Goal: Task Accomplishment & Management: Use online tool/utility

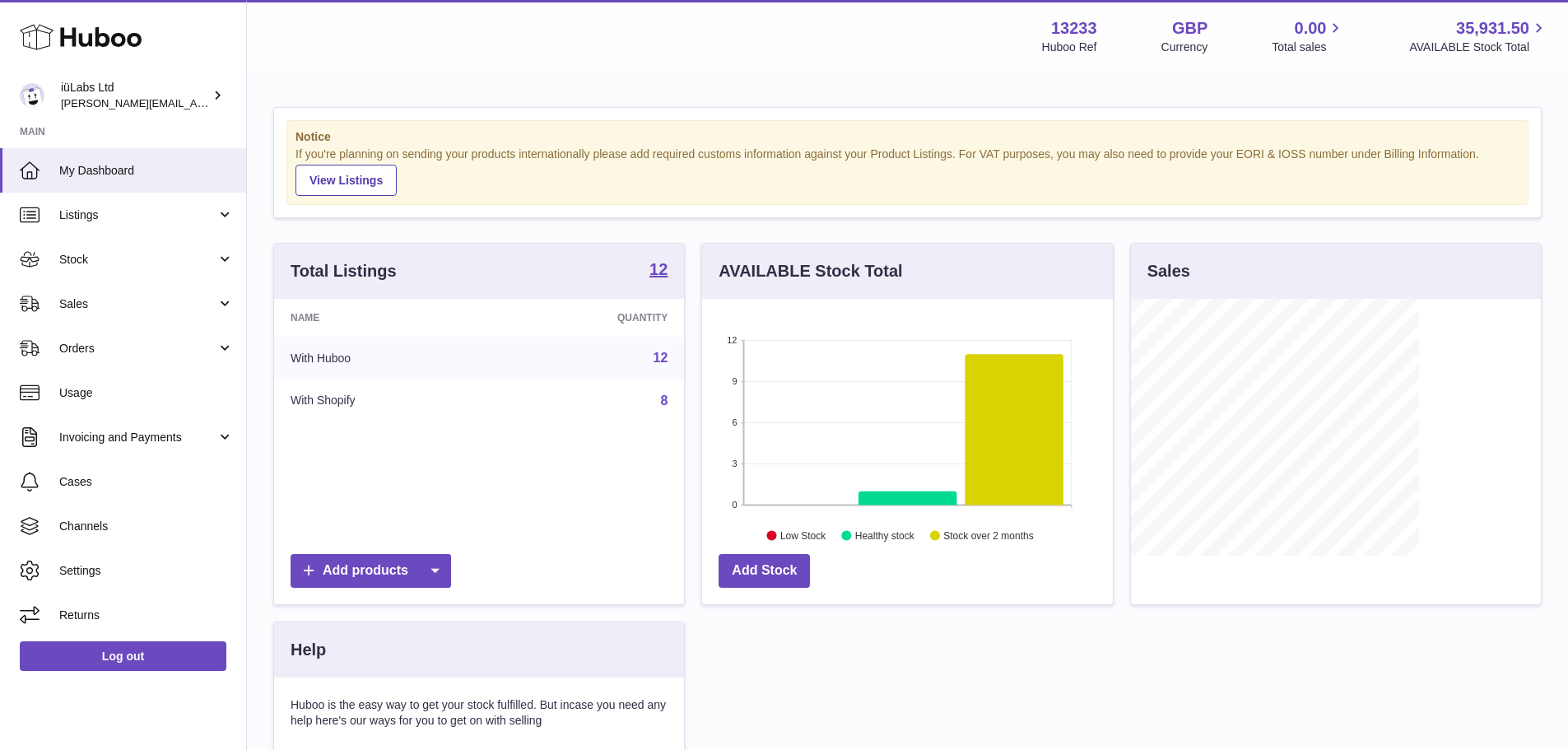
scroll to position [257, 411]
click at [106, 297] on span "Sales" at bounding box center [138, 304] width 157 height 15
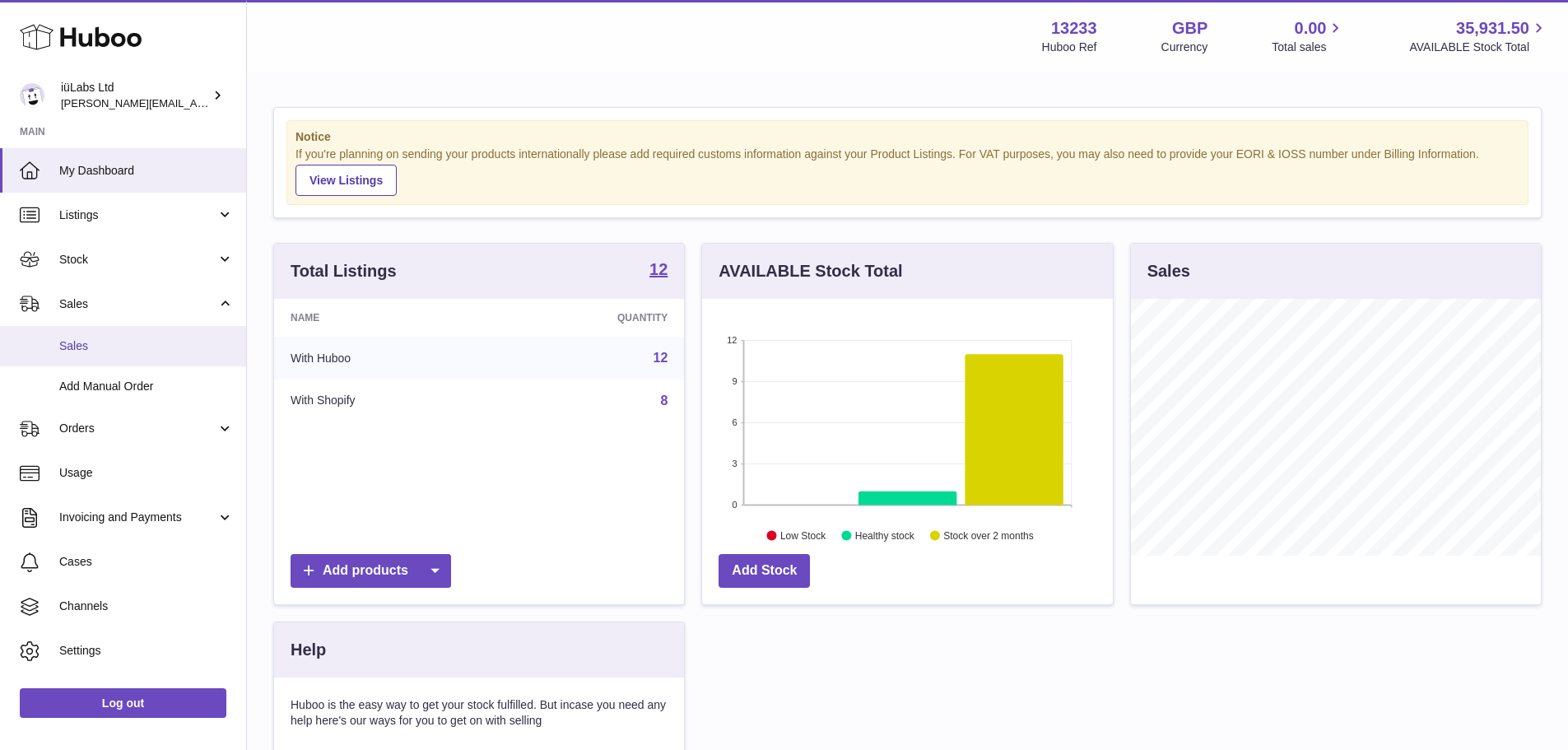
click at [124, 347] on span "Sales" at bounding box center [147, 346] width 175 height 15
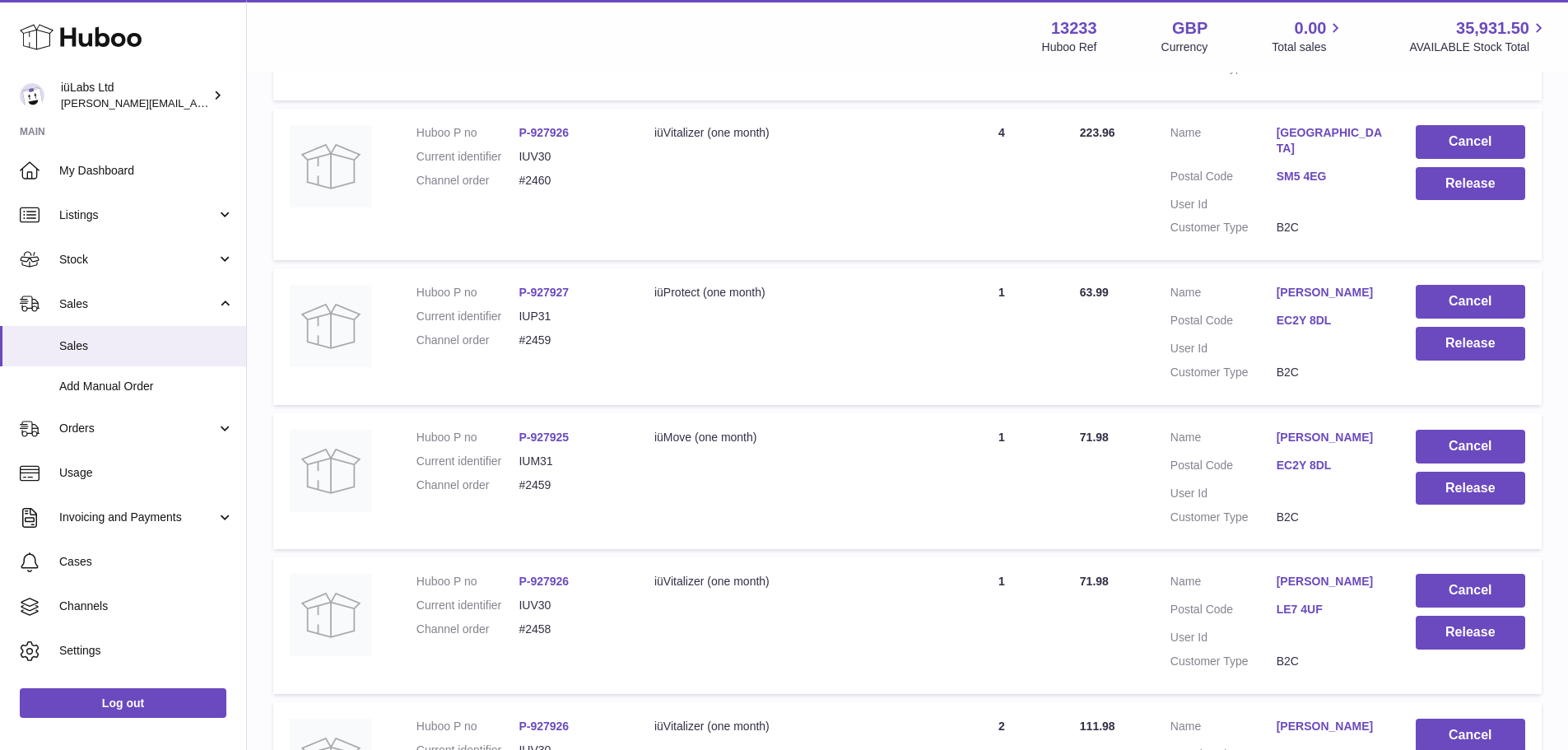
scroll to position [980, 0]
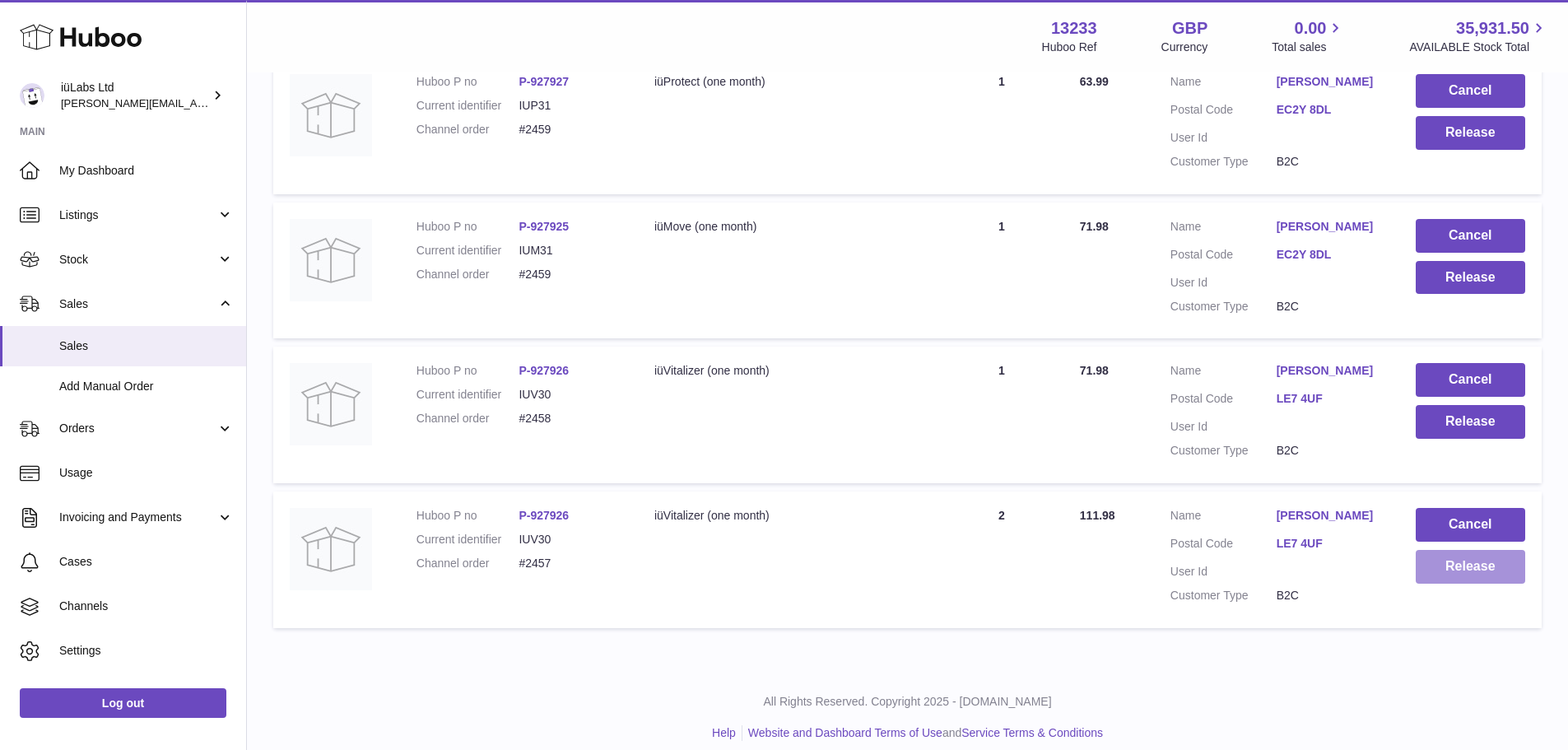
click at [1449, 555] on button "Release" at bounding box center [1470, 566] width 109 height 33
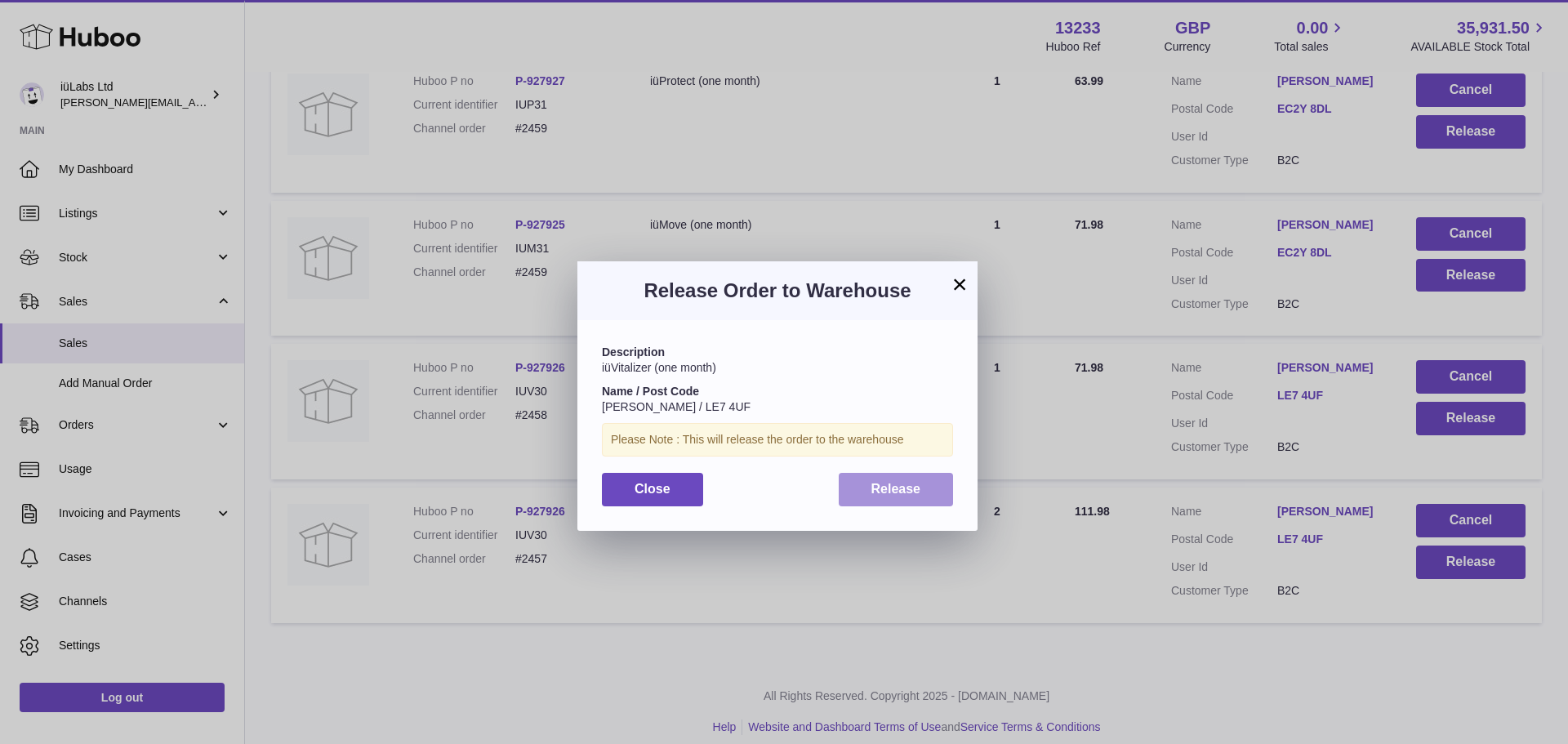
click at [883, 480] on button "Release" at bounding box center [896, 489] width 115 height 33
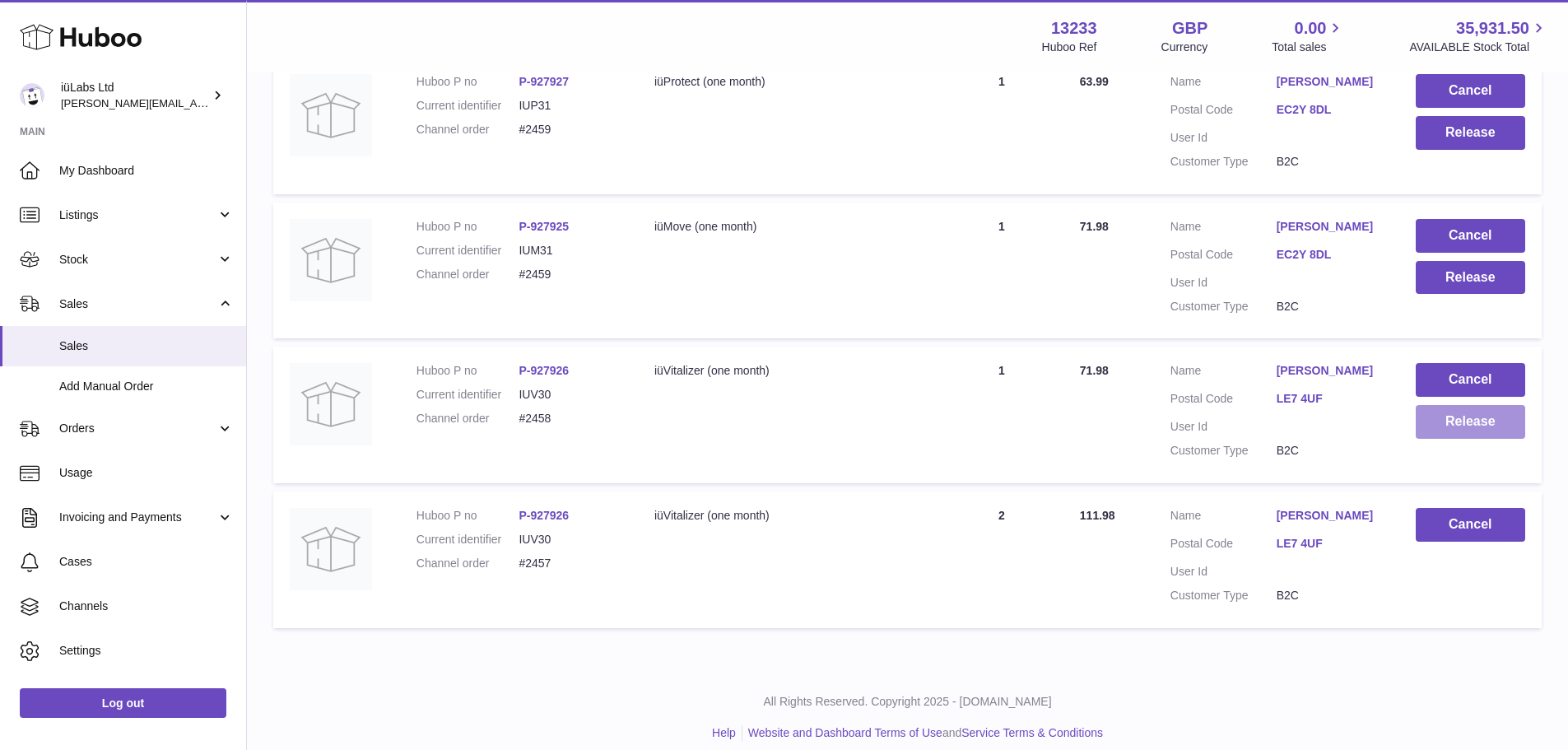
click at [1460, 405] on button "Release" at bounding box center [1470, 422] width 109 height 33
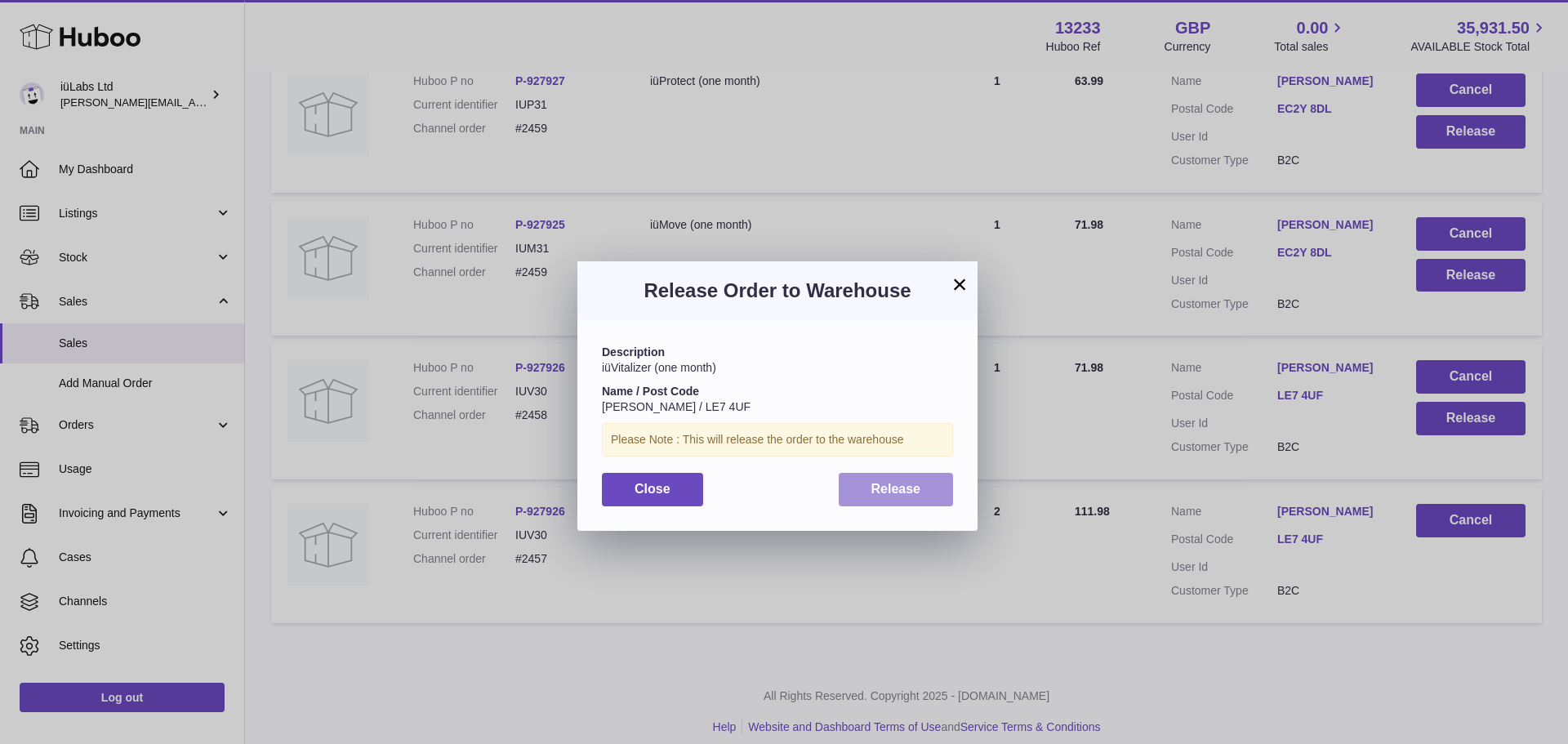
click at [899, 487] on span "Release" at bounding box center [896, 488] width 49 height 13
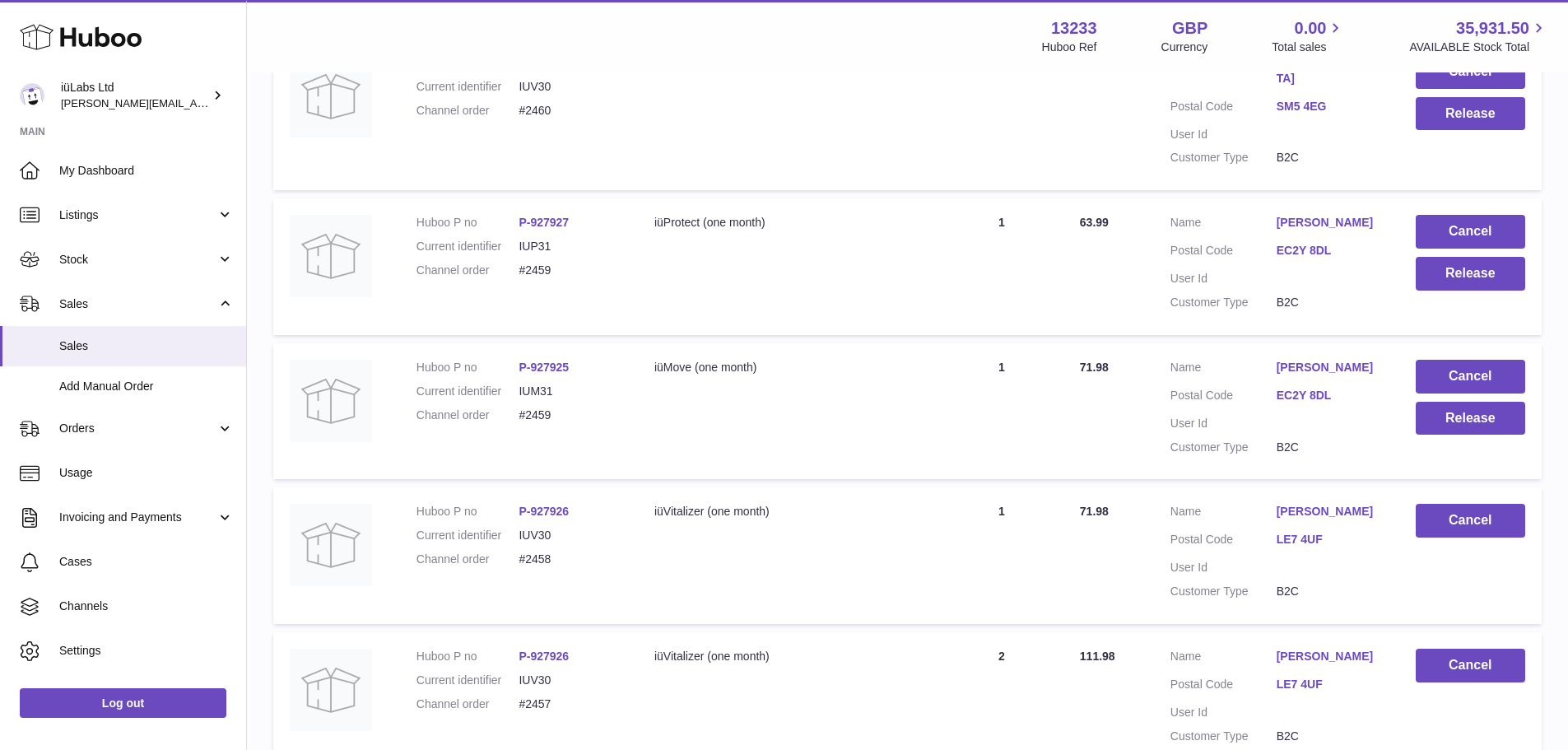
scroll to position [816, 0]
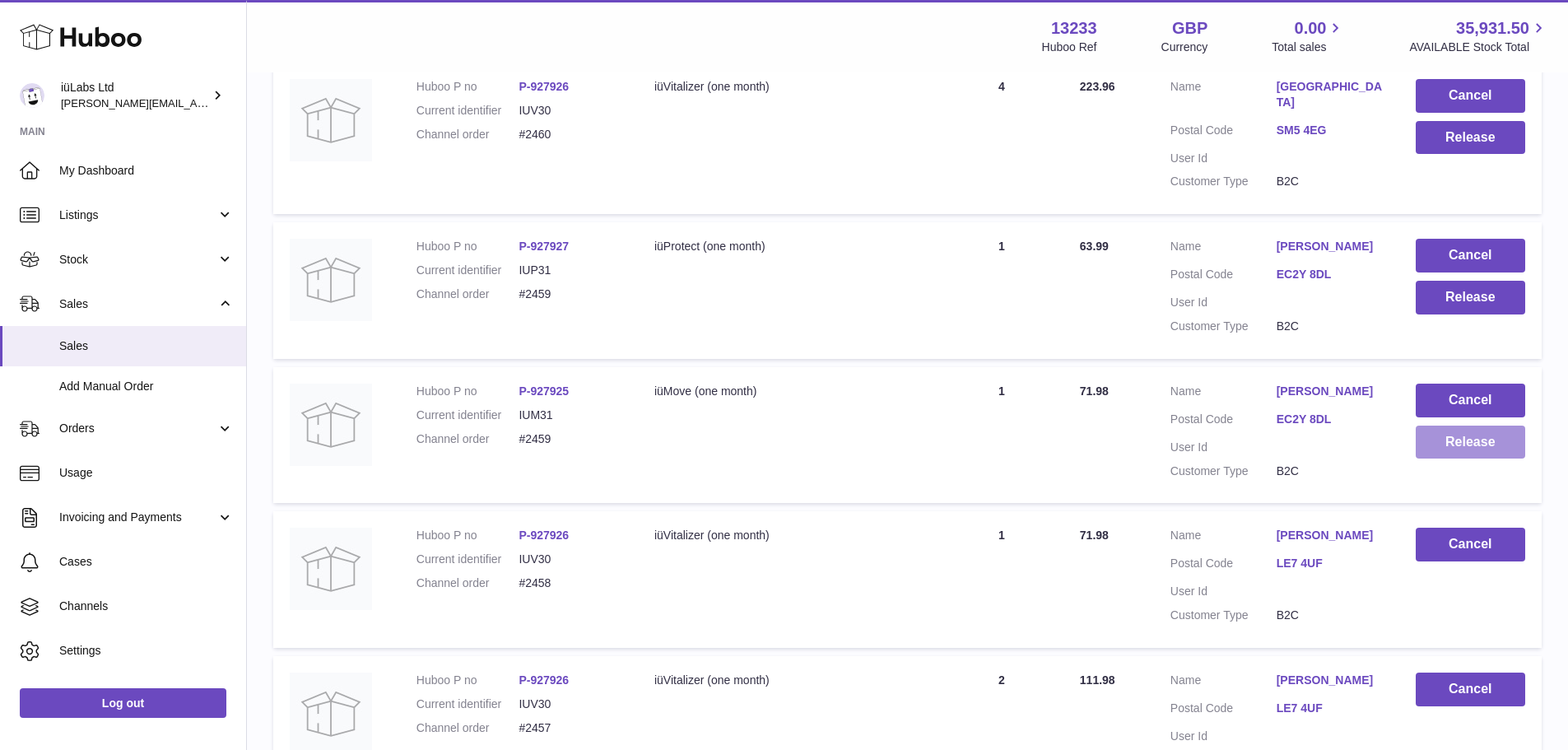
click at [1440, 432] on button "Release" at bounding box center [1470, 441] width 109 height 33
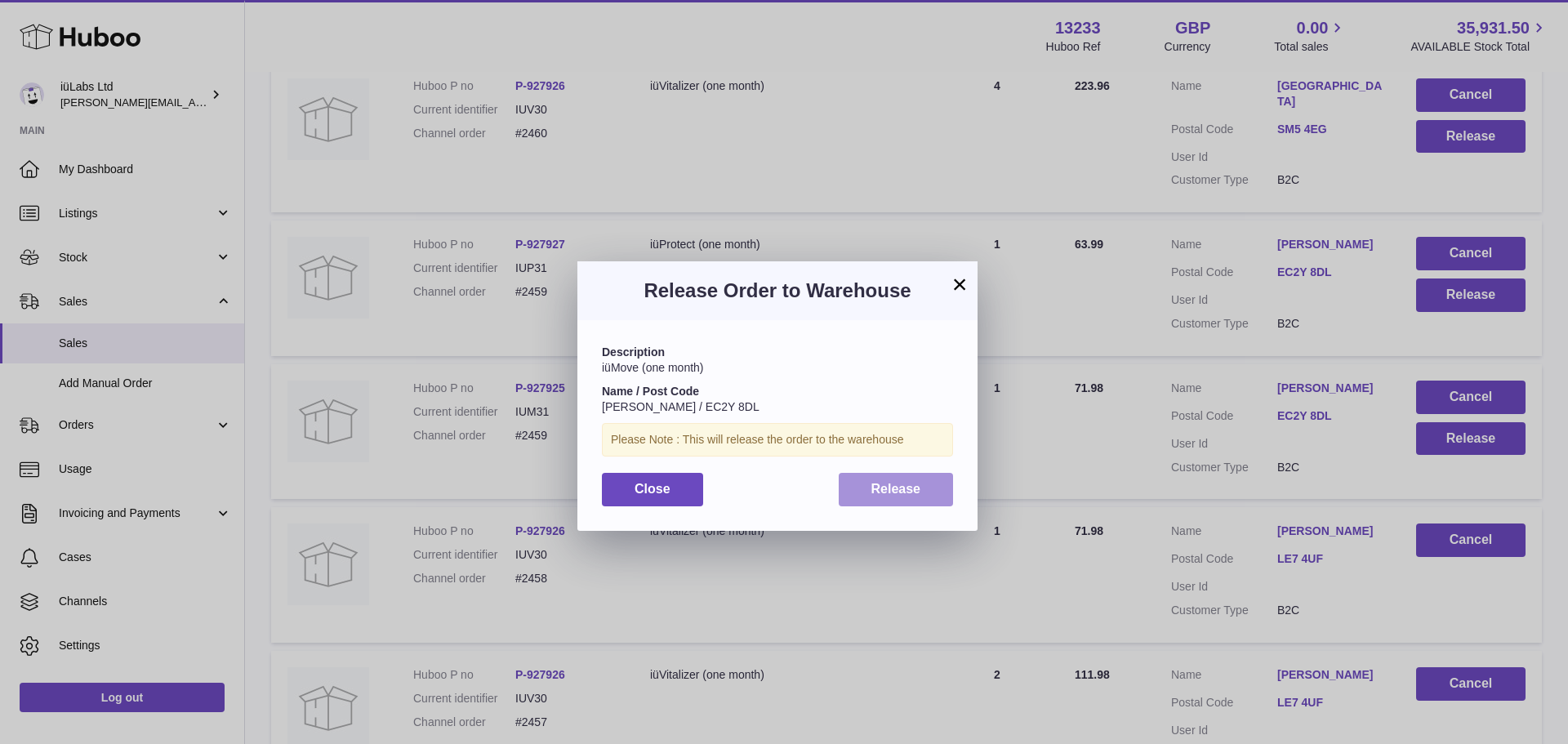
click at [880, 482] on span "Release" at bounding box center [896, 488] width 49 height 13
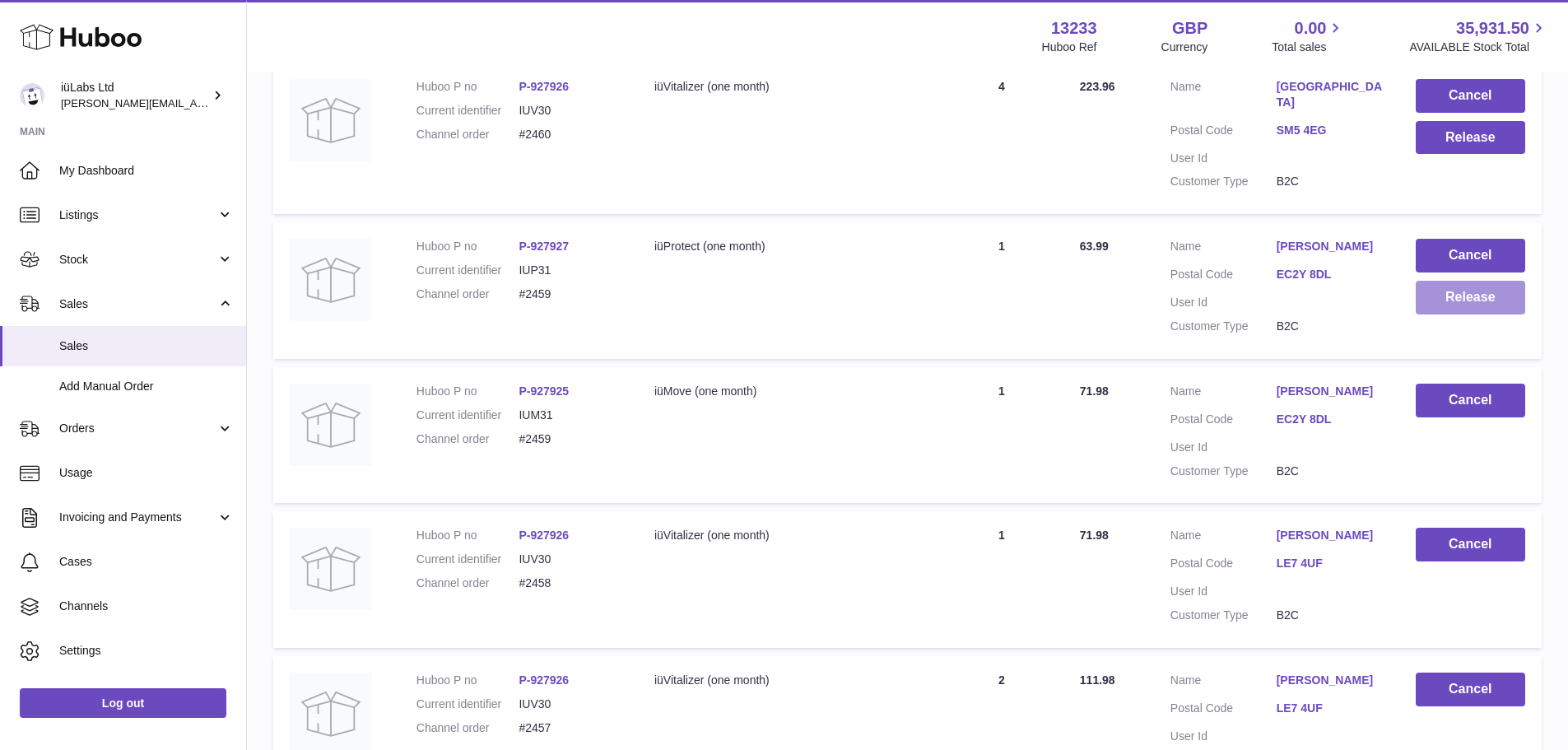
click at [1448, 281] on button "Release" at bounding box center [1470, 297] width 109 height 33
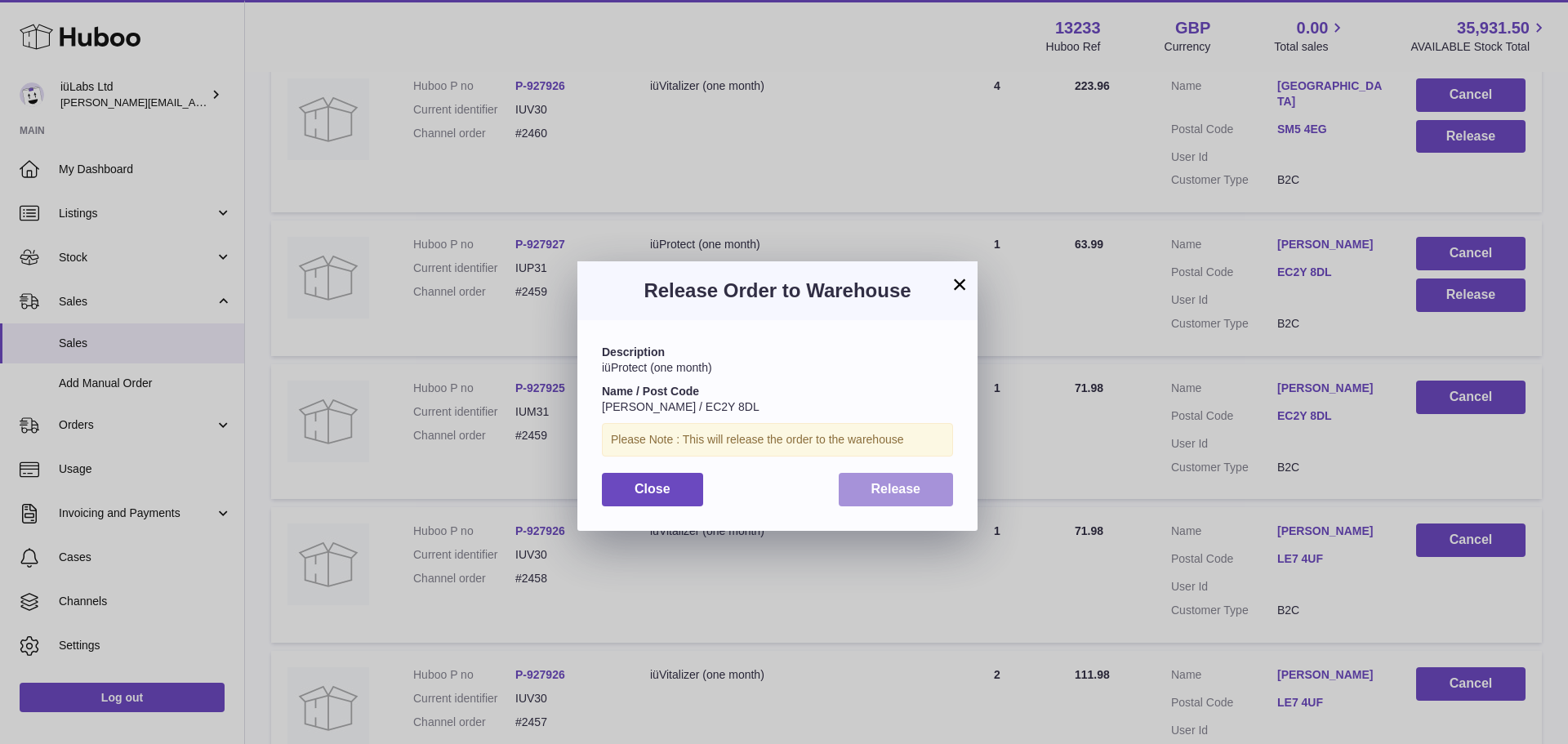
click at [896, 488] on span "Release" at bounding box center [896, 488] width 49 height 13
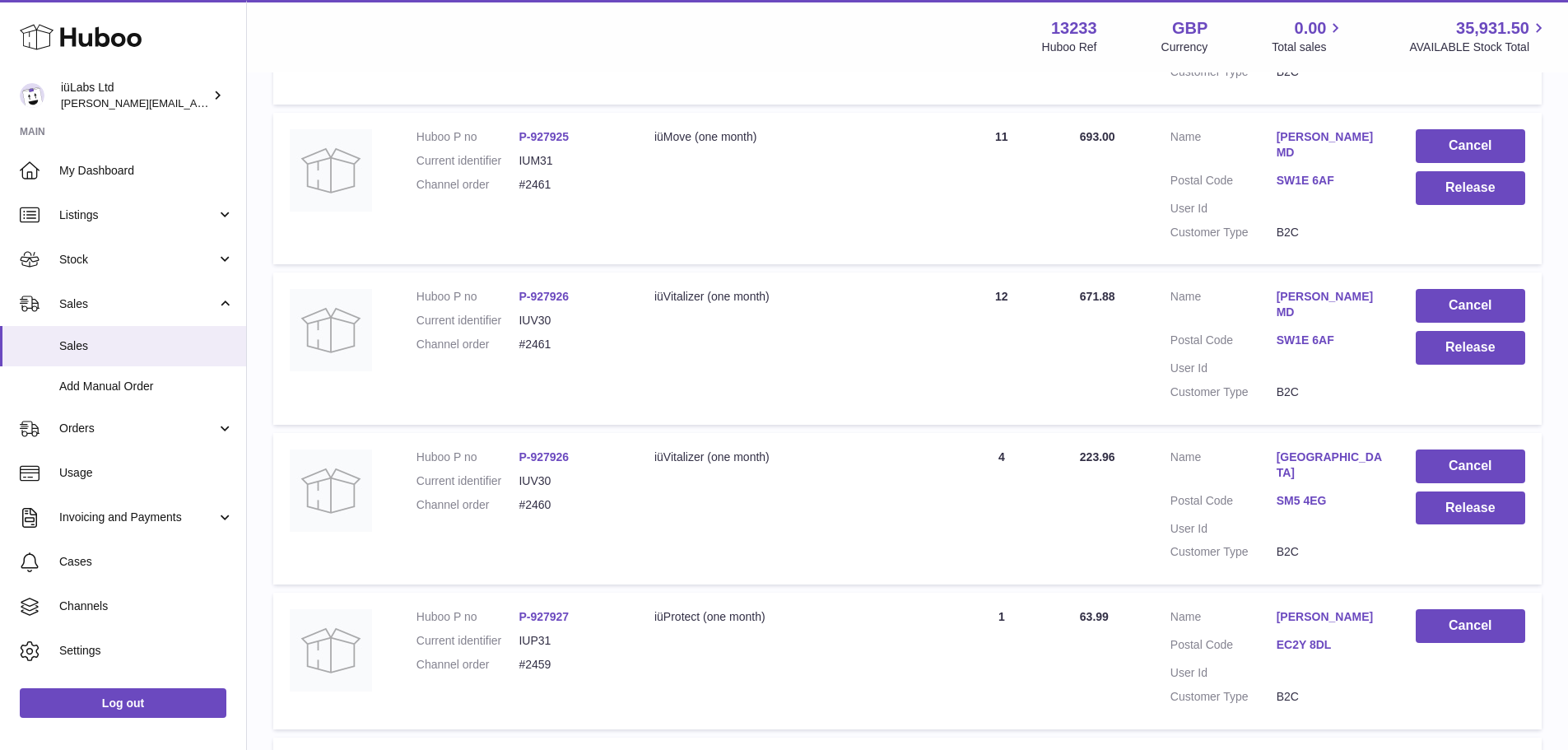
scroll to position [404, 0]
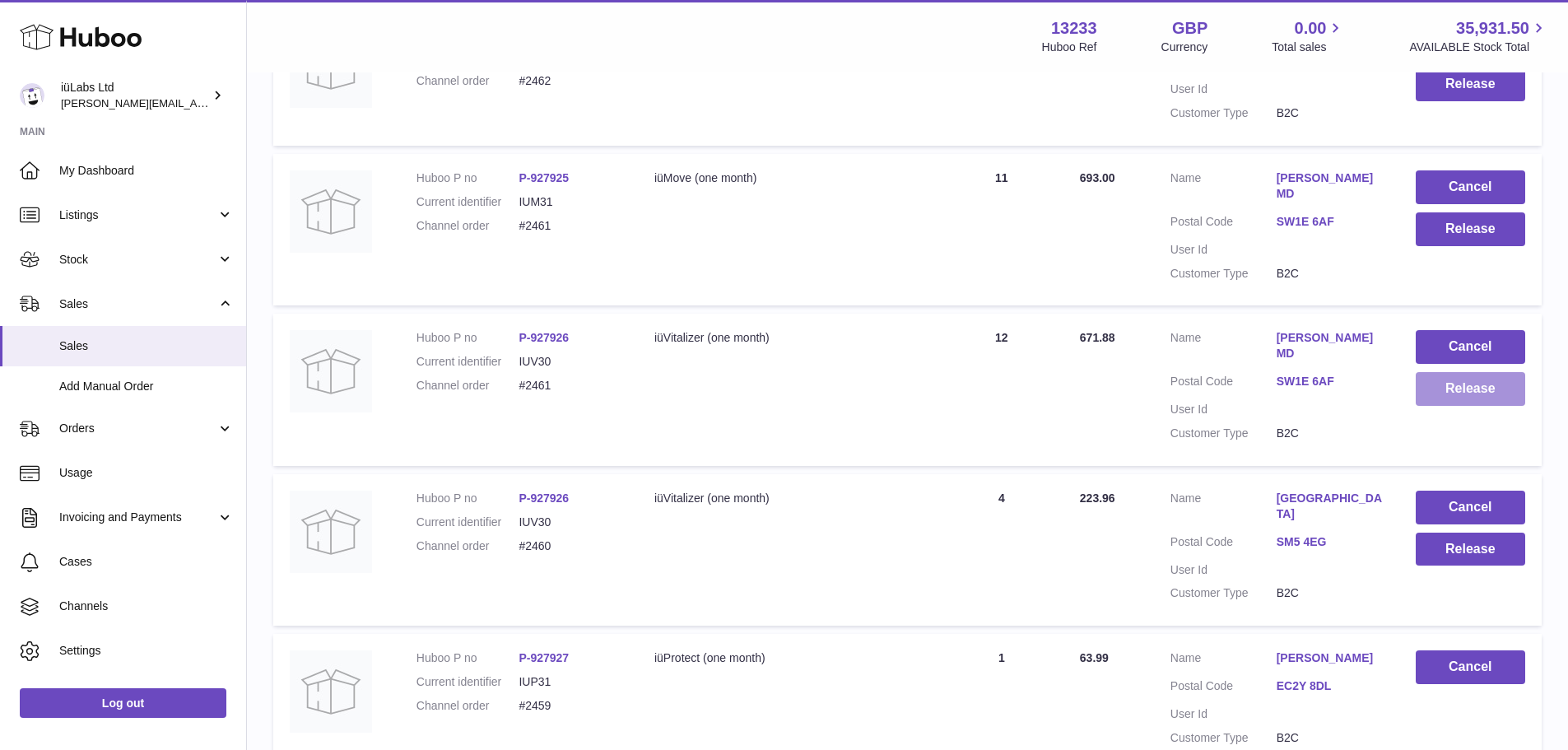
click at [1444, 394] on button "Release" at bounding box center [1470, 388] width 109 height 33
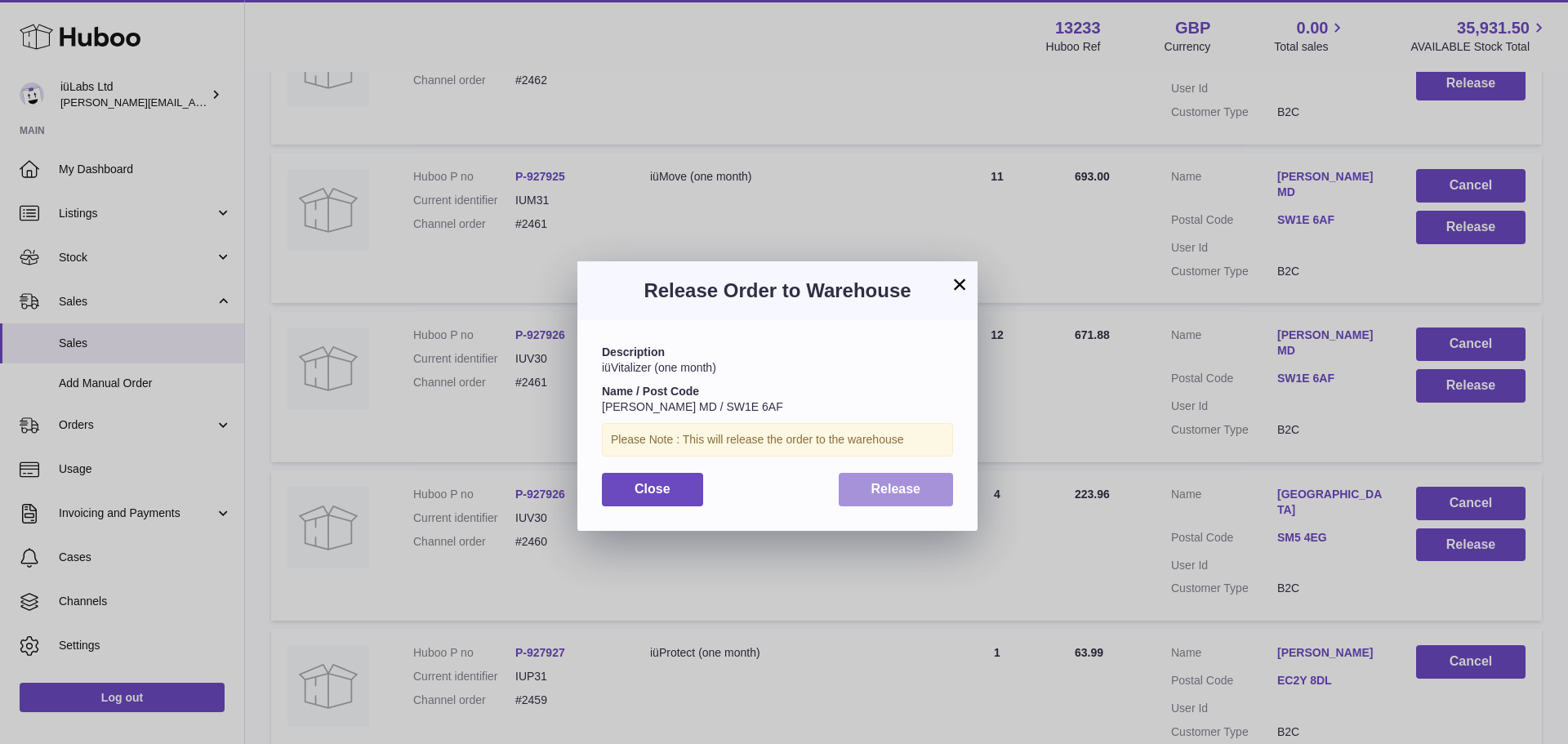
click at [907, 489] on span "Release" at bounding box center [896, 488] width 49 height 13
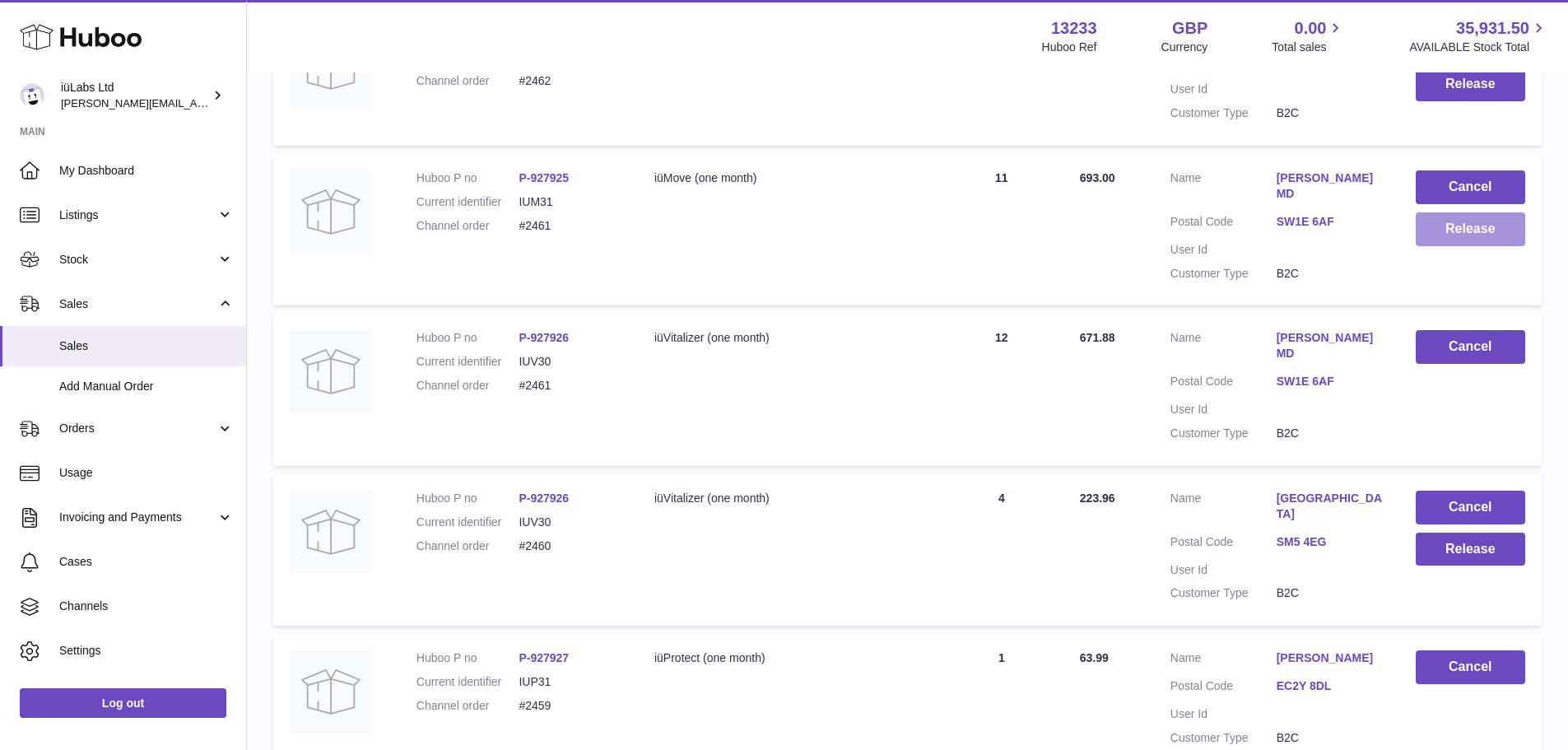
click at [1487, 231] on button "Release" at bounding box center [1470, 229] width 109 height 33
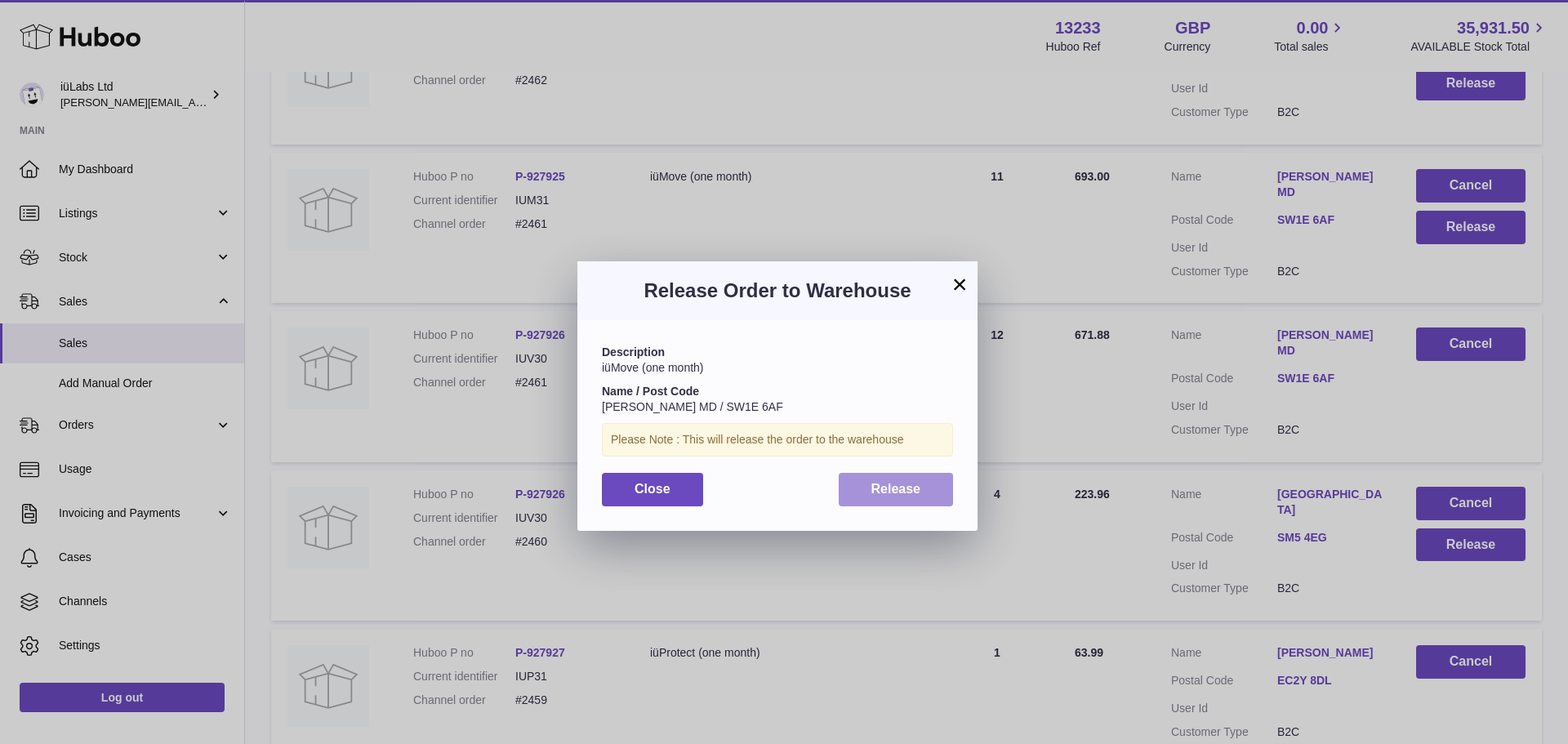
click at [926, 481] on button "Release" at bounding box center [896, 489] width 115 height 33
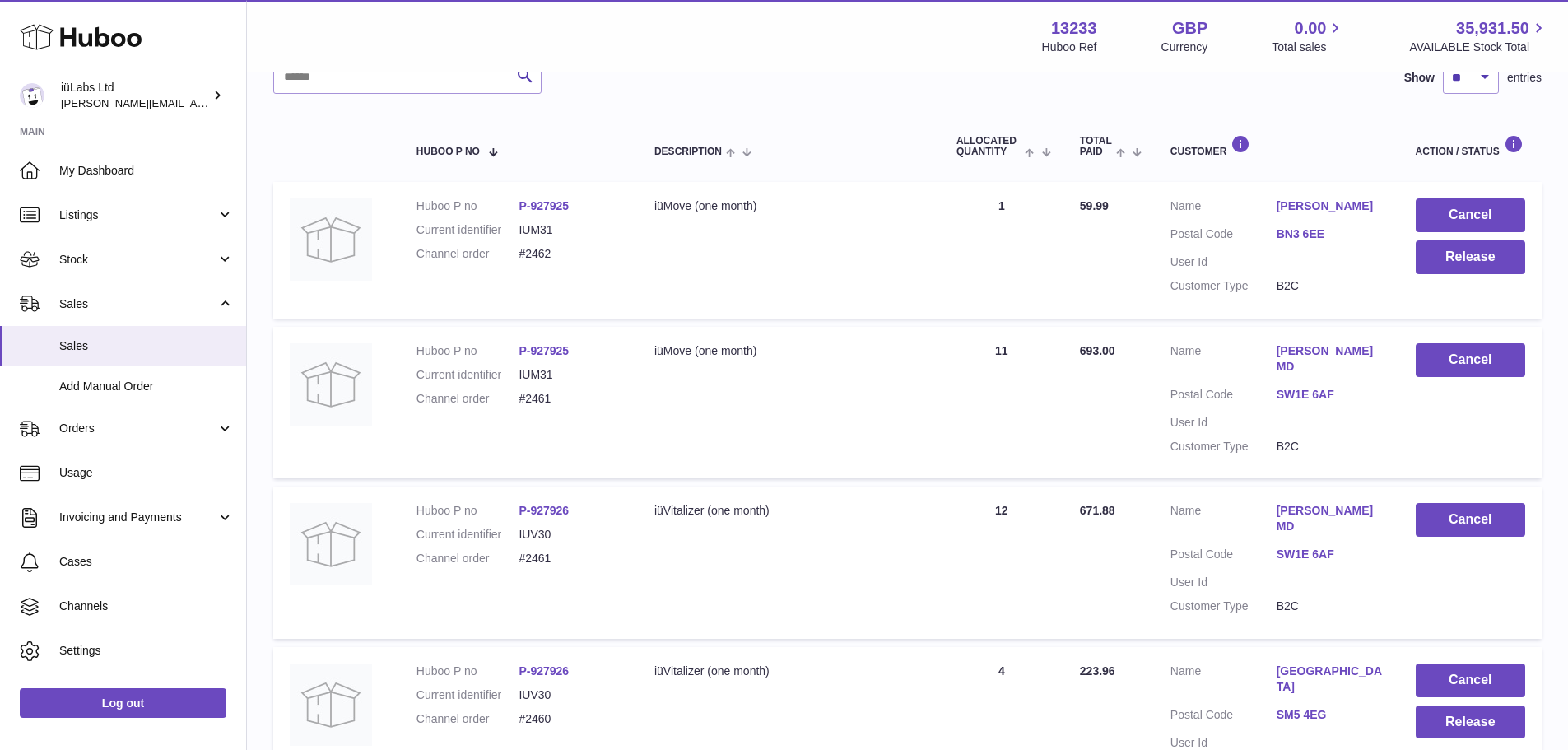
scroll to position [157, 0]
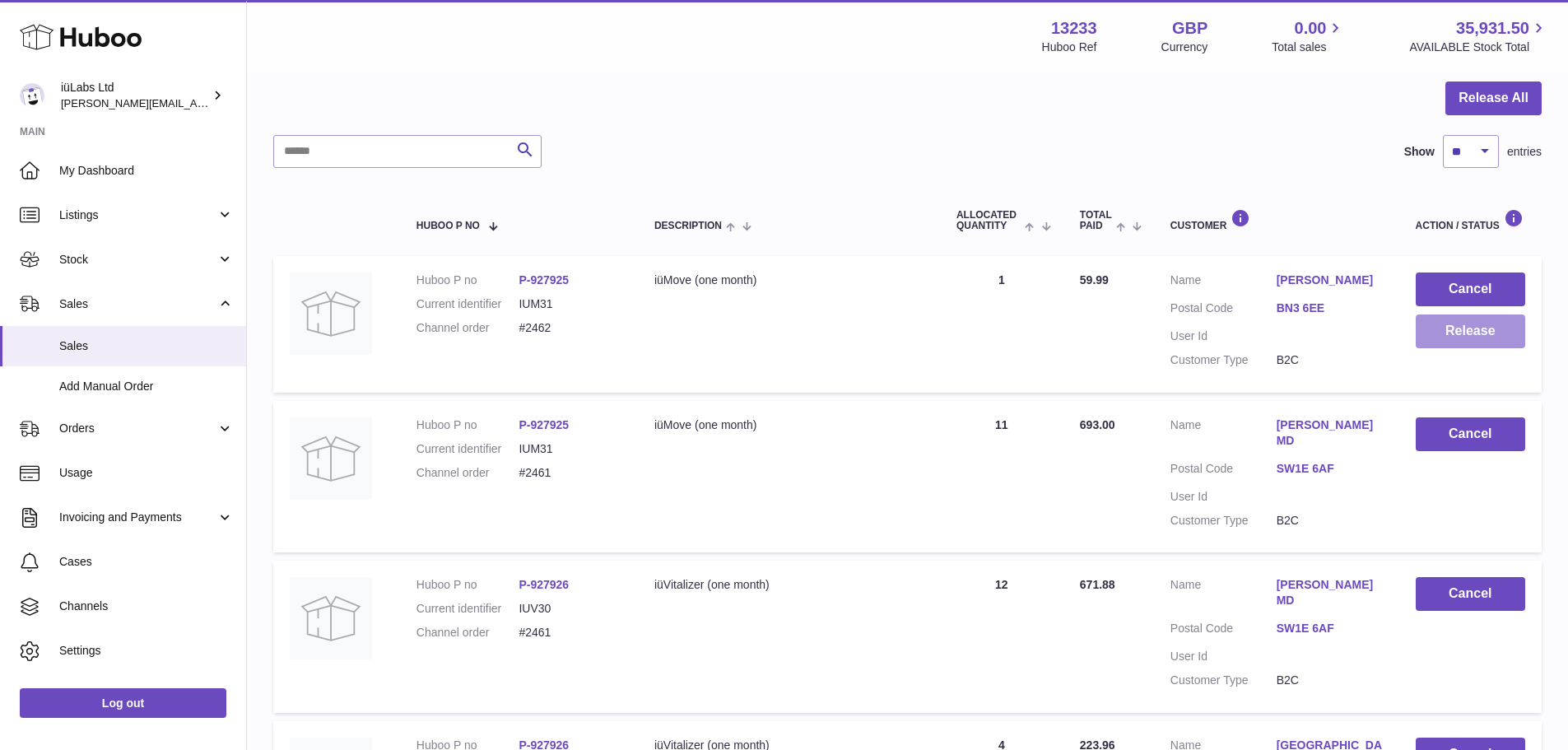
click at [1432, 335] on button "Release" at bounding box center [1470, 331] width 109 height 33
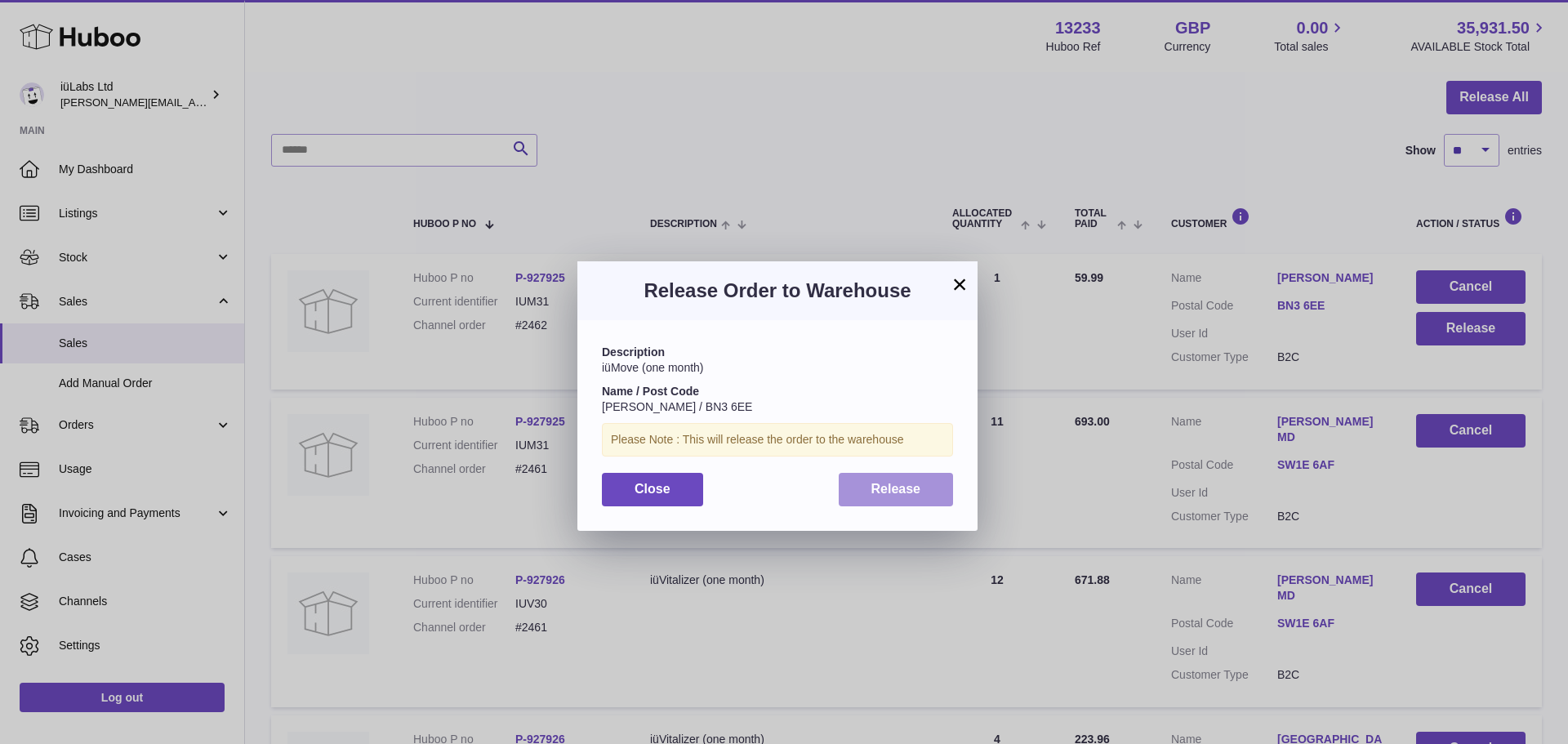
click at [928, 489] on button "Release" at bounding box center [896, 489] width 115 height 33
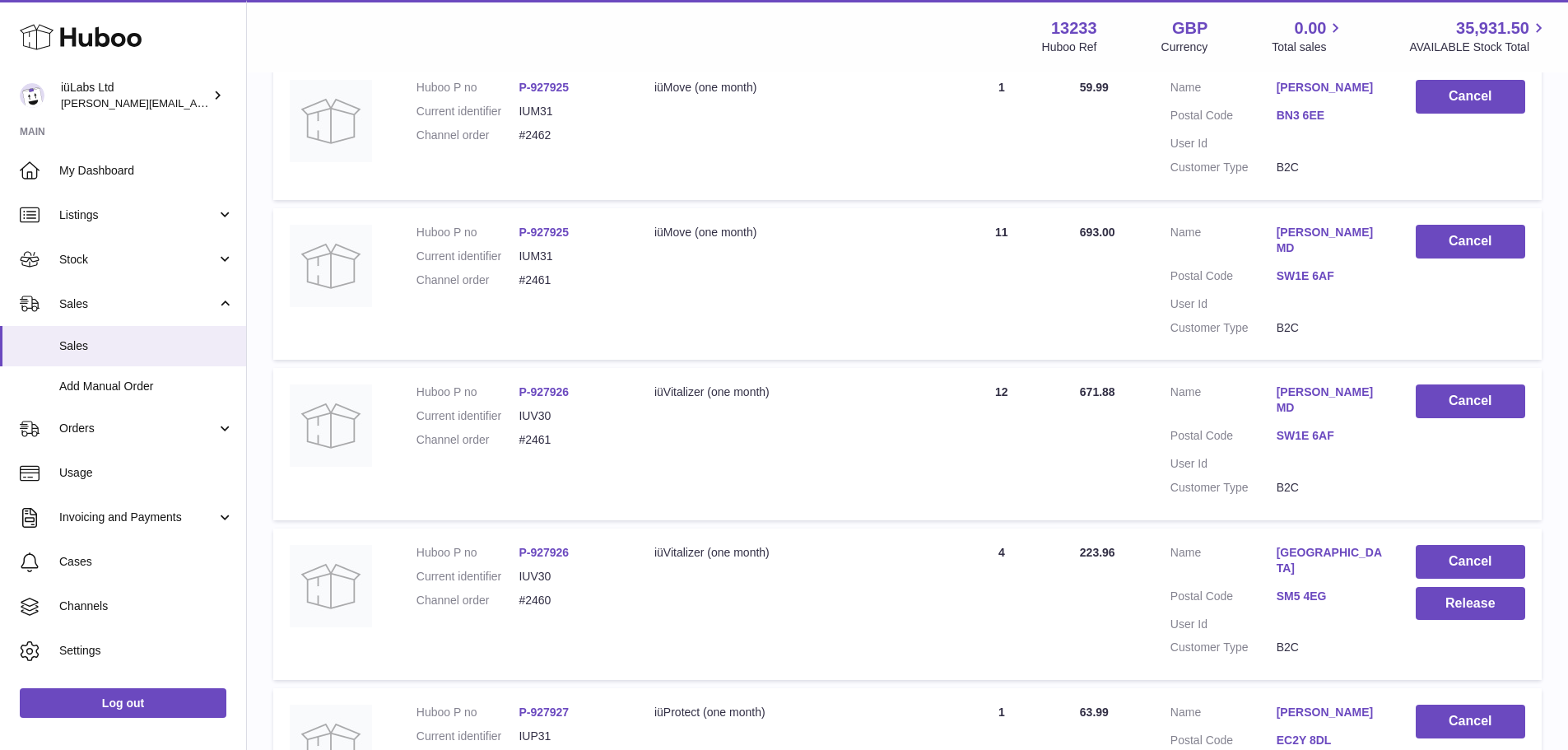
scroll to position [487, 0]
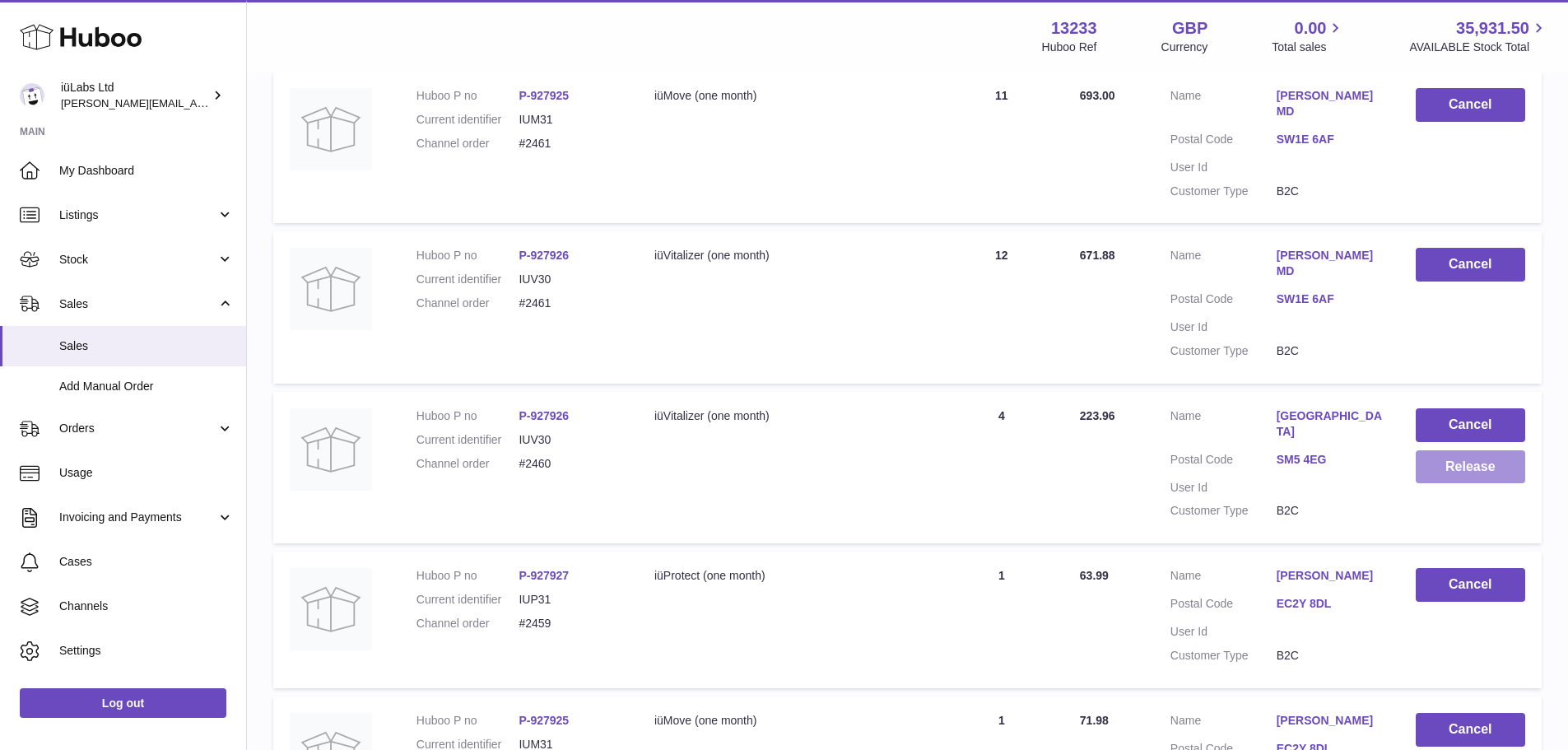
click at [1465, 473] on button "Release" at bounding box center [1470, 467] width 109 height 33
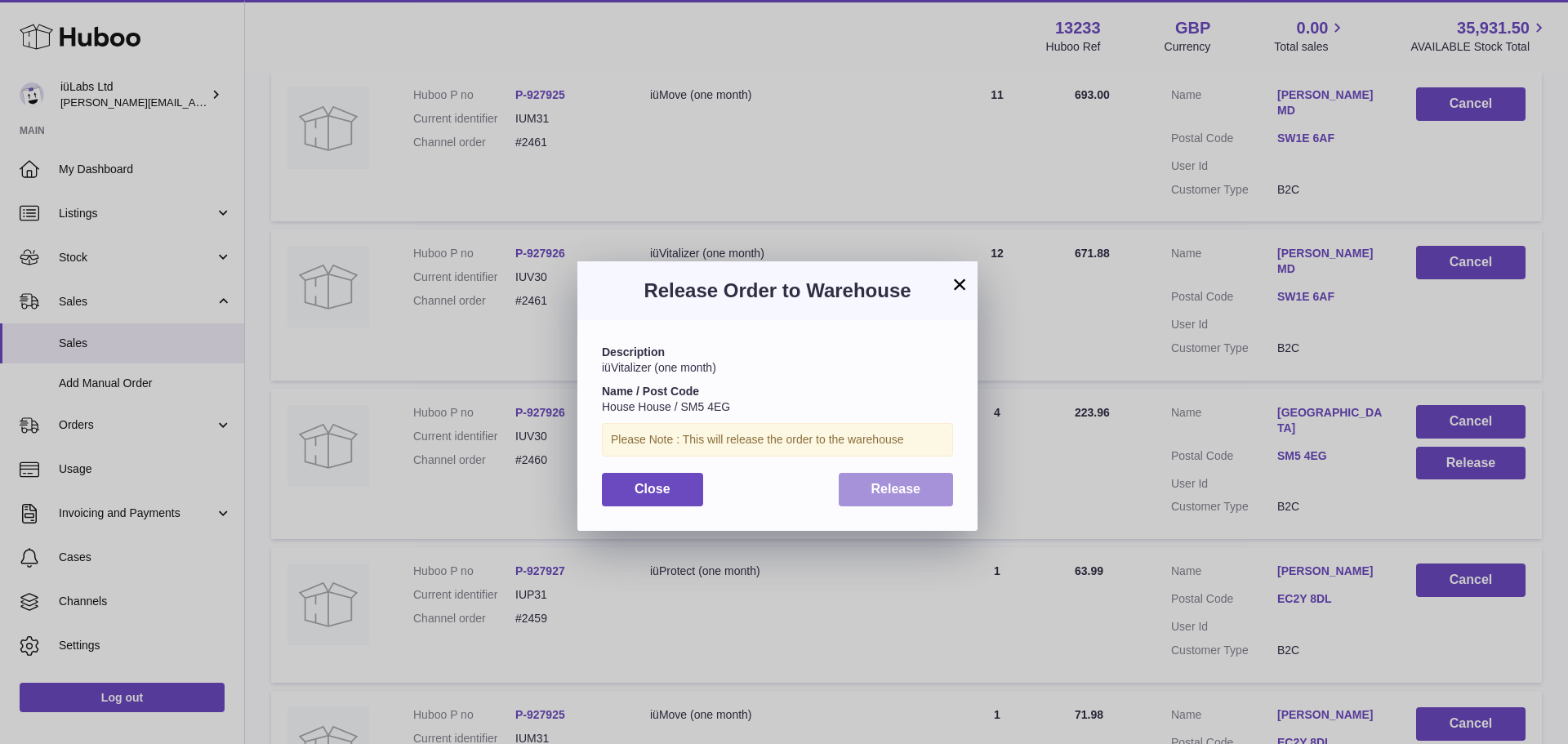
click at [906, 484] on span "Release" at bounding box center [896, 488] width 49 height 13
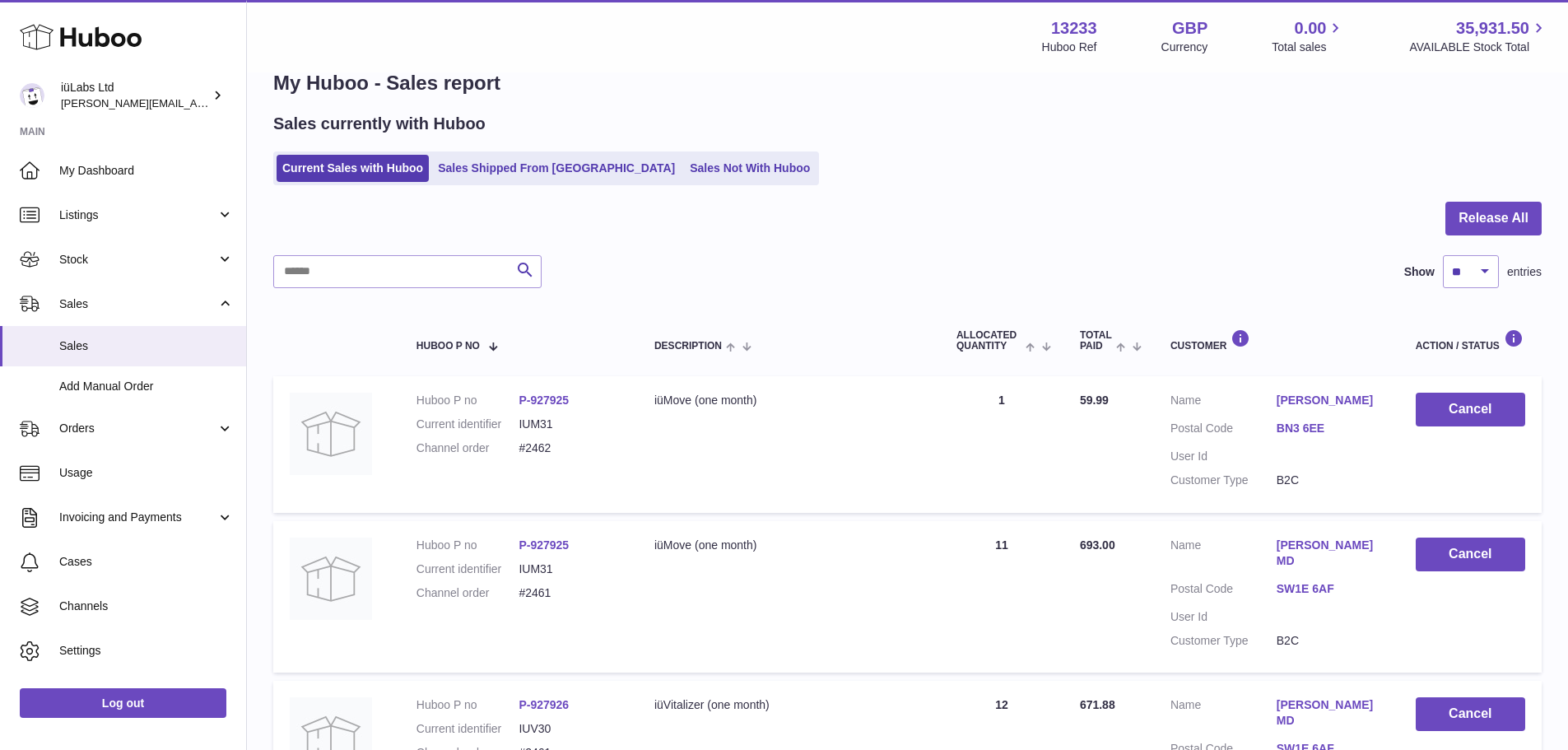
scroll to position [0, 0]
